Goal: Task Accomplishment & Management: Manage account settings

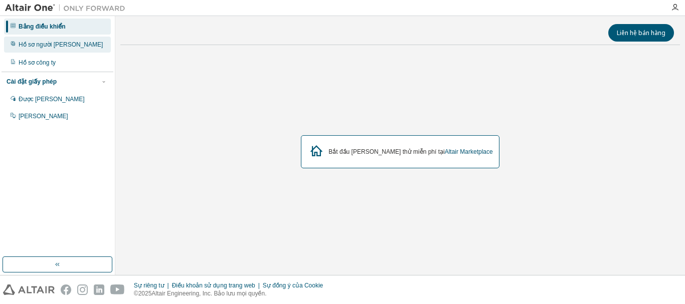
click at [68, 45] on div "Hồ sơ người dùng" at bounding box center [57, 45] width 107 height 16
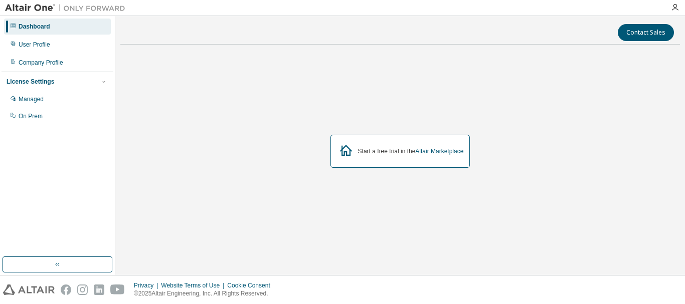
click at [203, 116] on div "Start a free trial in the Altair Marketplace" at bounding box center [399, 152] width 559 height 198
click at [65, 50] on div "User Profile" at bounding box center [57, 45] width 107 height 16
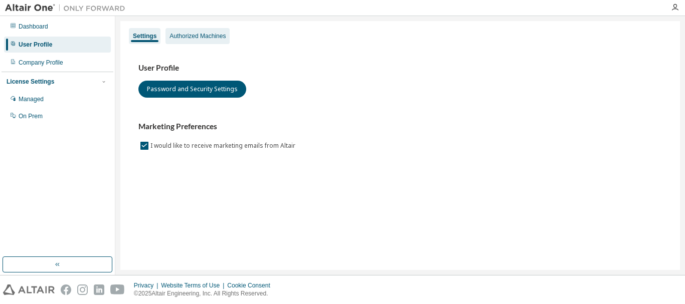
click at [176, 34] on div "Authorized Machines" at bounding box center [197, 36] width 56 height 8
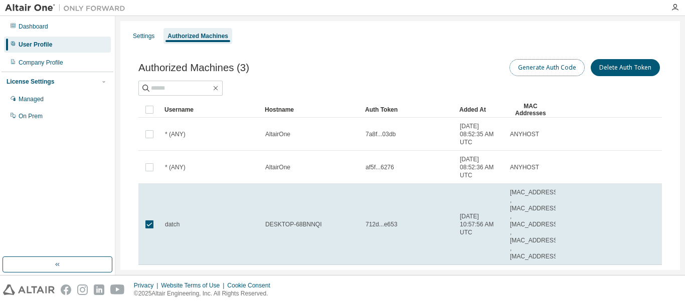
click at [522, 65] on button "Generate Auth Code" at bounding box center [546, 67] width 75 height 17
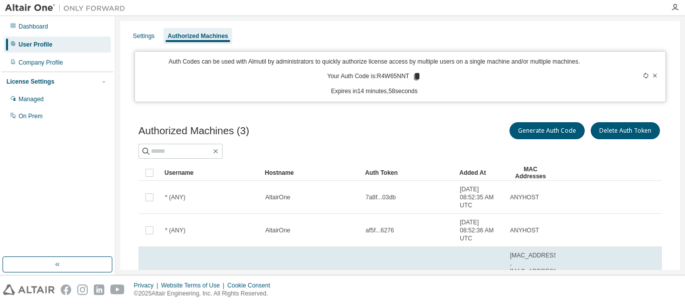
click at [514, 86] on div "Auth Codes can be used with Almutil by administrators to quickly authorize lice…" at bounding box center [374, 77] width 466 height 38
click at [414, 78] on icon at bounding box center [417, 76] width 6 height 7
click at [430, 105] on div "Settings Authorized Machines Auth Codes can be used with Almutil by administrat…" at bounding box center [399, 201] width 559 height 360
click at [414, 78] on icon at bounding box center [417, 76] width 6 height 7
